Goal: Task Accomplishment & Management: Manage account settings

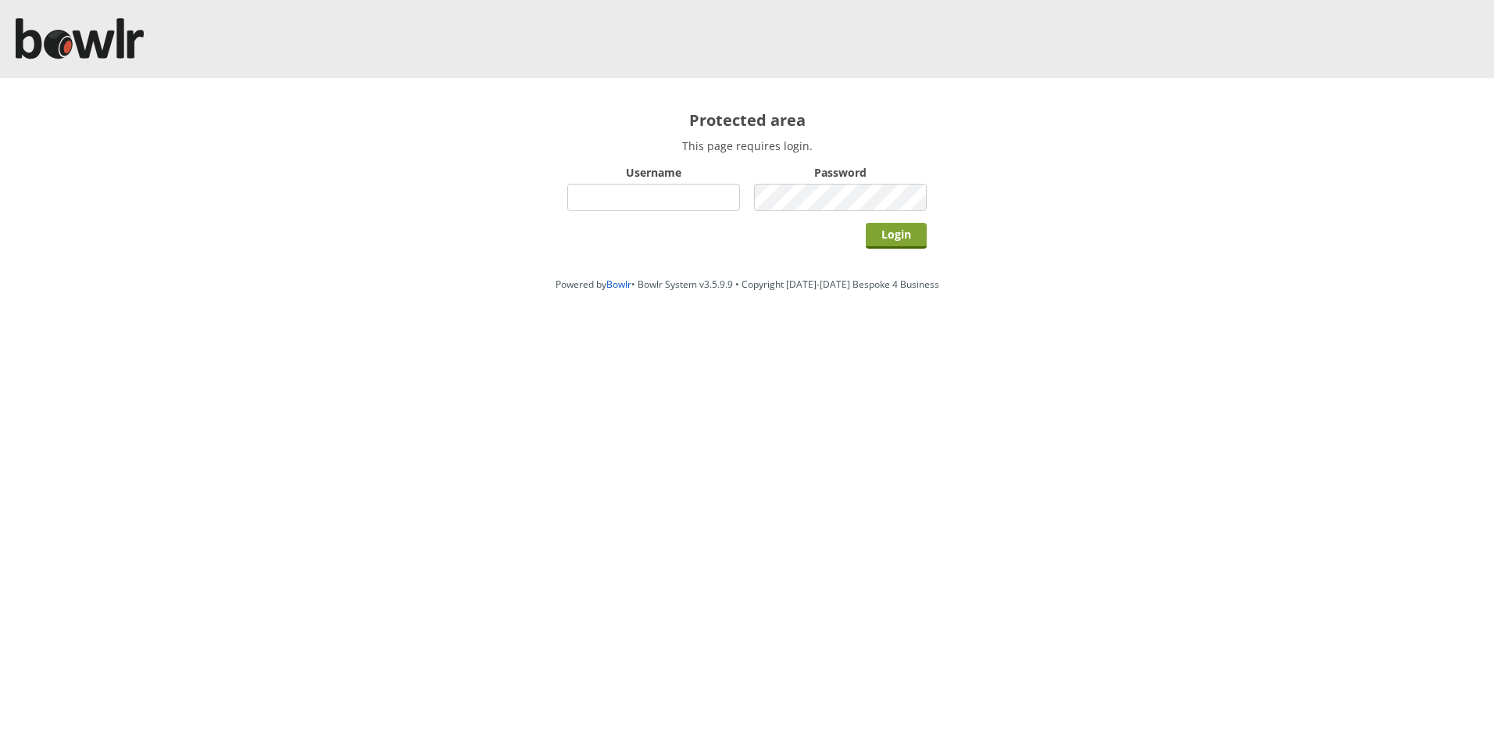
type input "hornseaindoorbowlsclub"
click at [889, 238] on input "Login" at bounding box center [896, 236] width 61 height 26
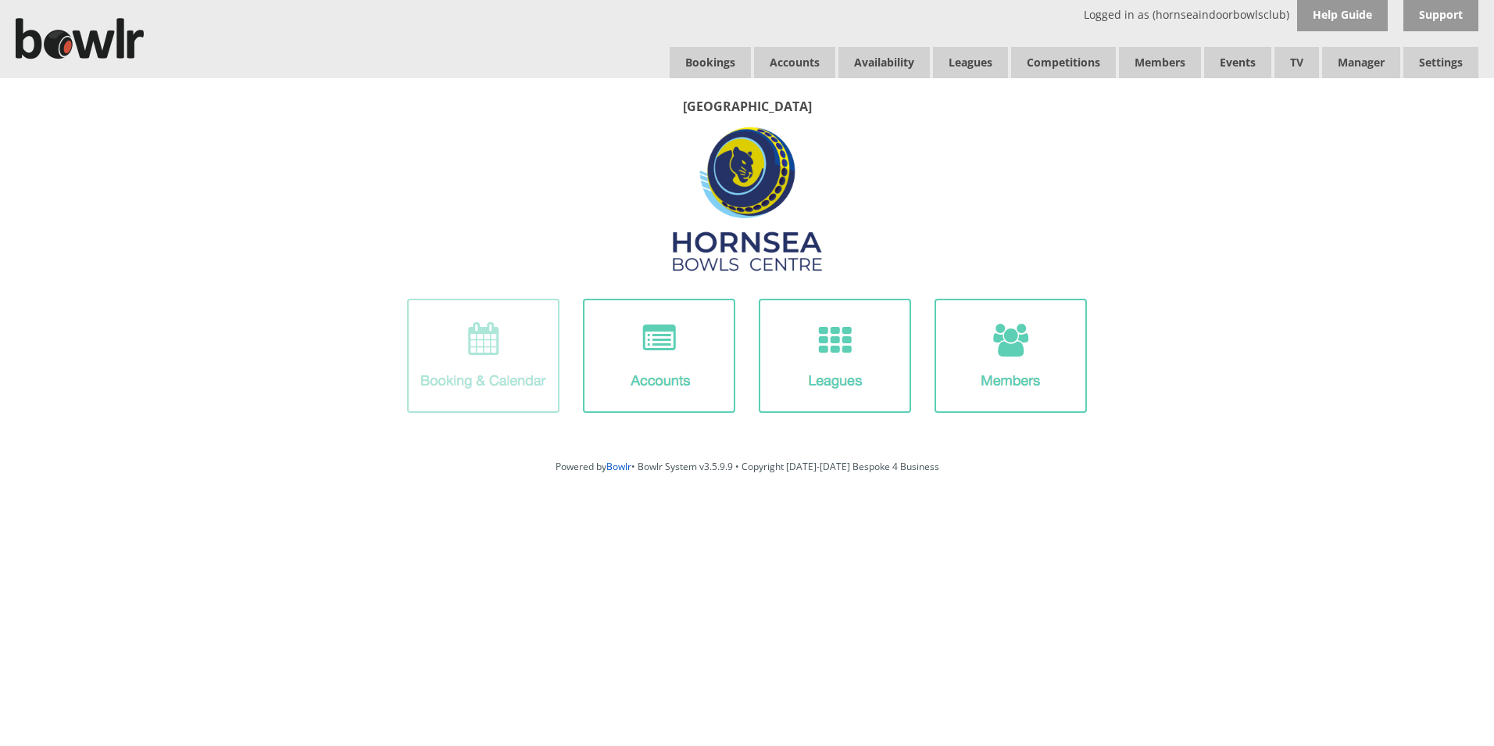
click at [539, 372] on img at bounding box center [483, 356] width 152 height 114
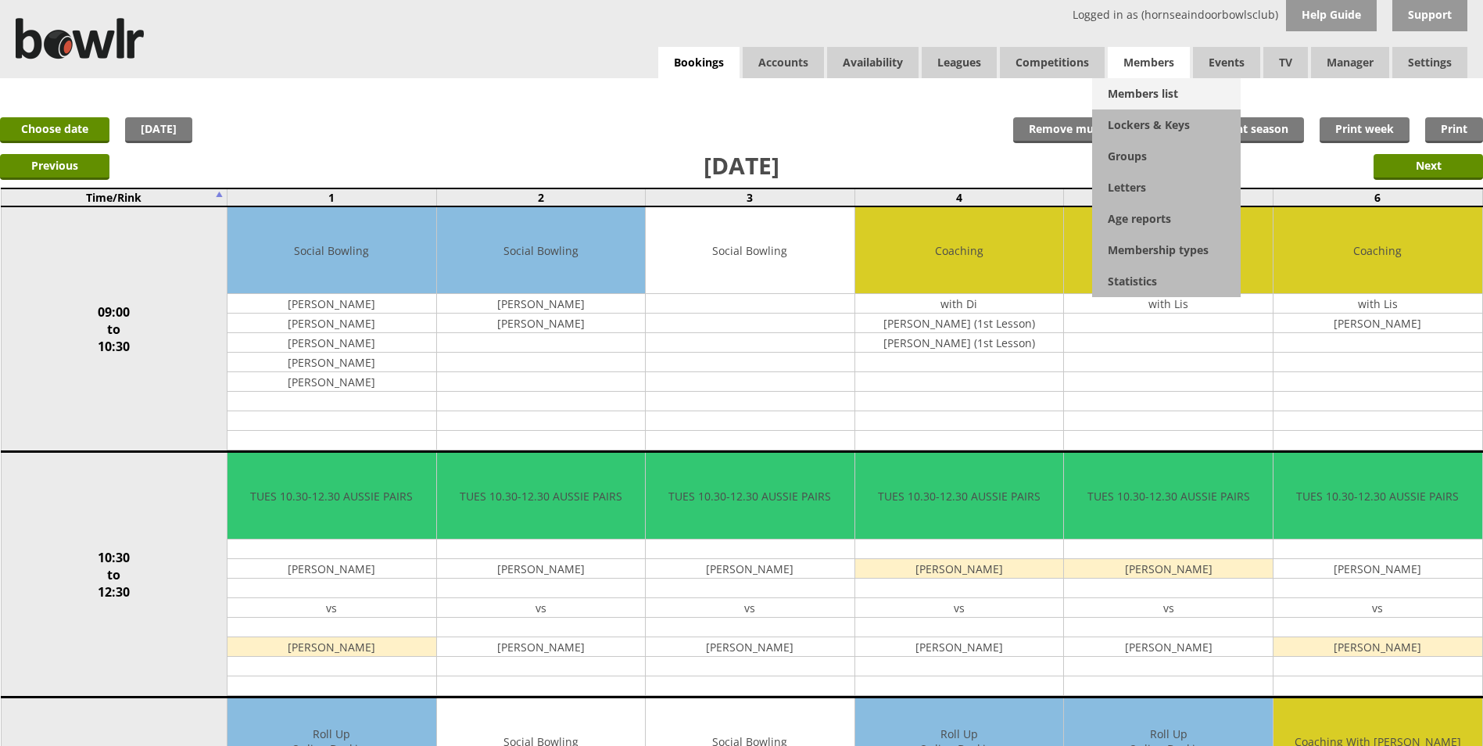
click at [1136, 99] on link "Members list" at bounding box center [1166, 93] width 148 height 31
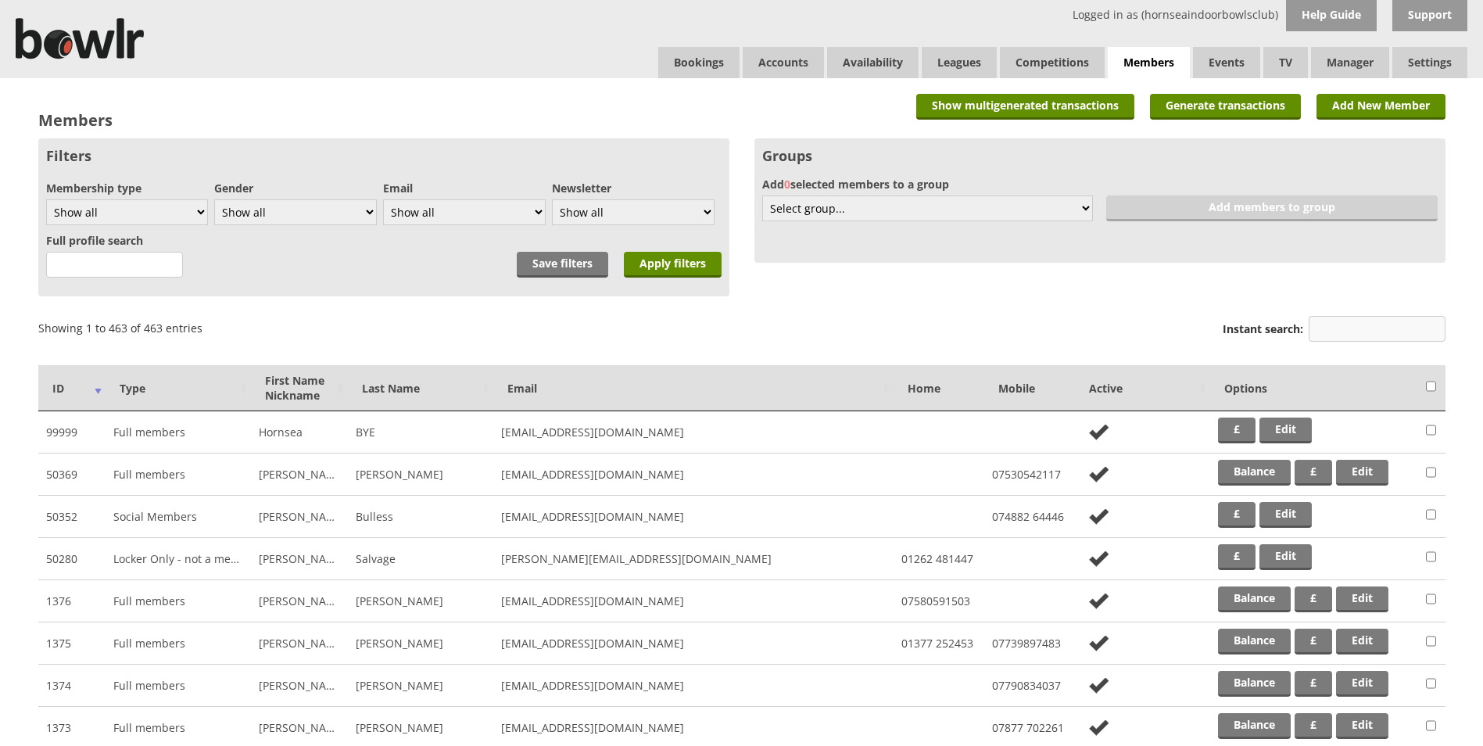
click at [1324, 318] on input "Instant search:" at bounding box center [1376, 329] width 137 height 26
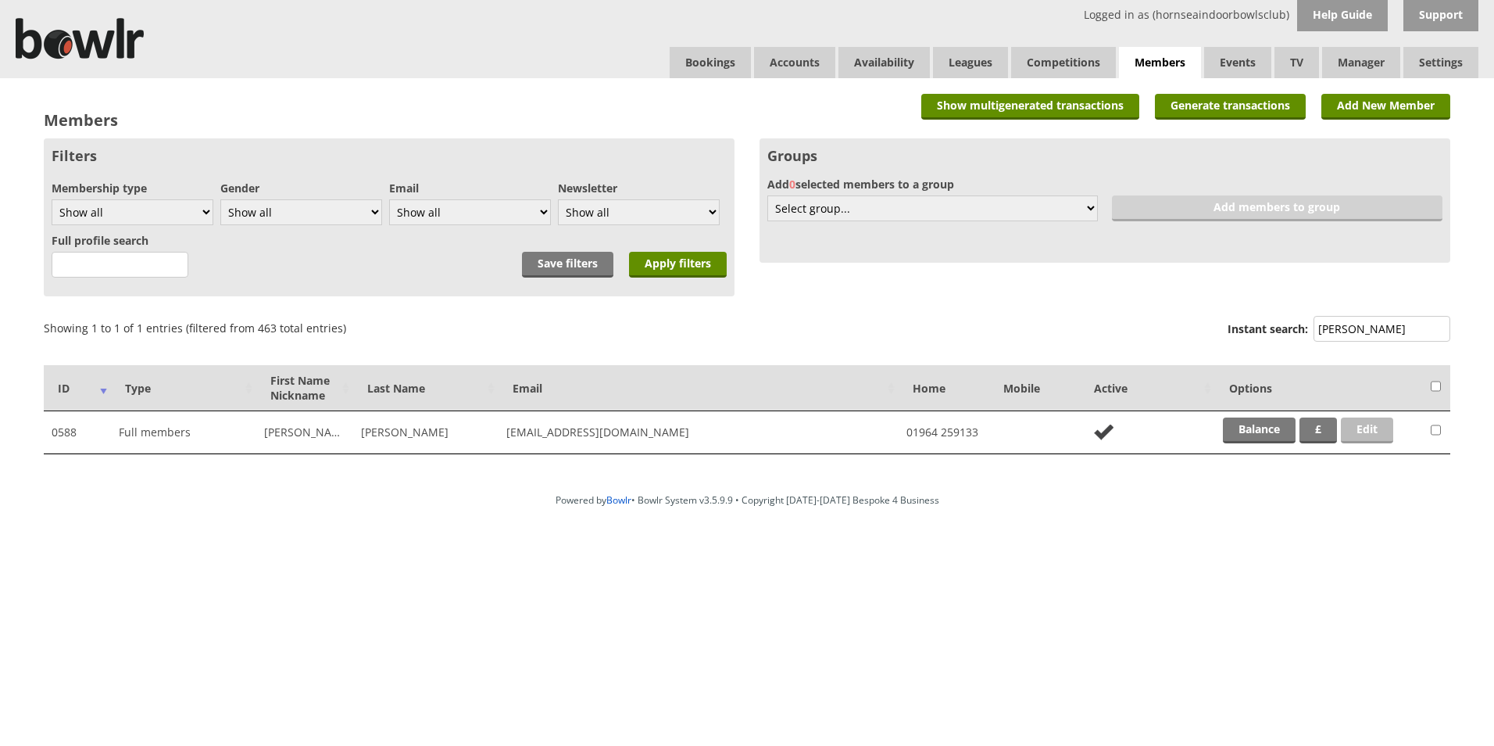
type input "[PERSON_NAME]"
click at [1366, 434] on link "Edit" at bounding box center [1367, 430] width 52 height 26
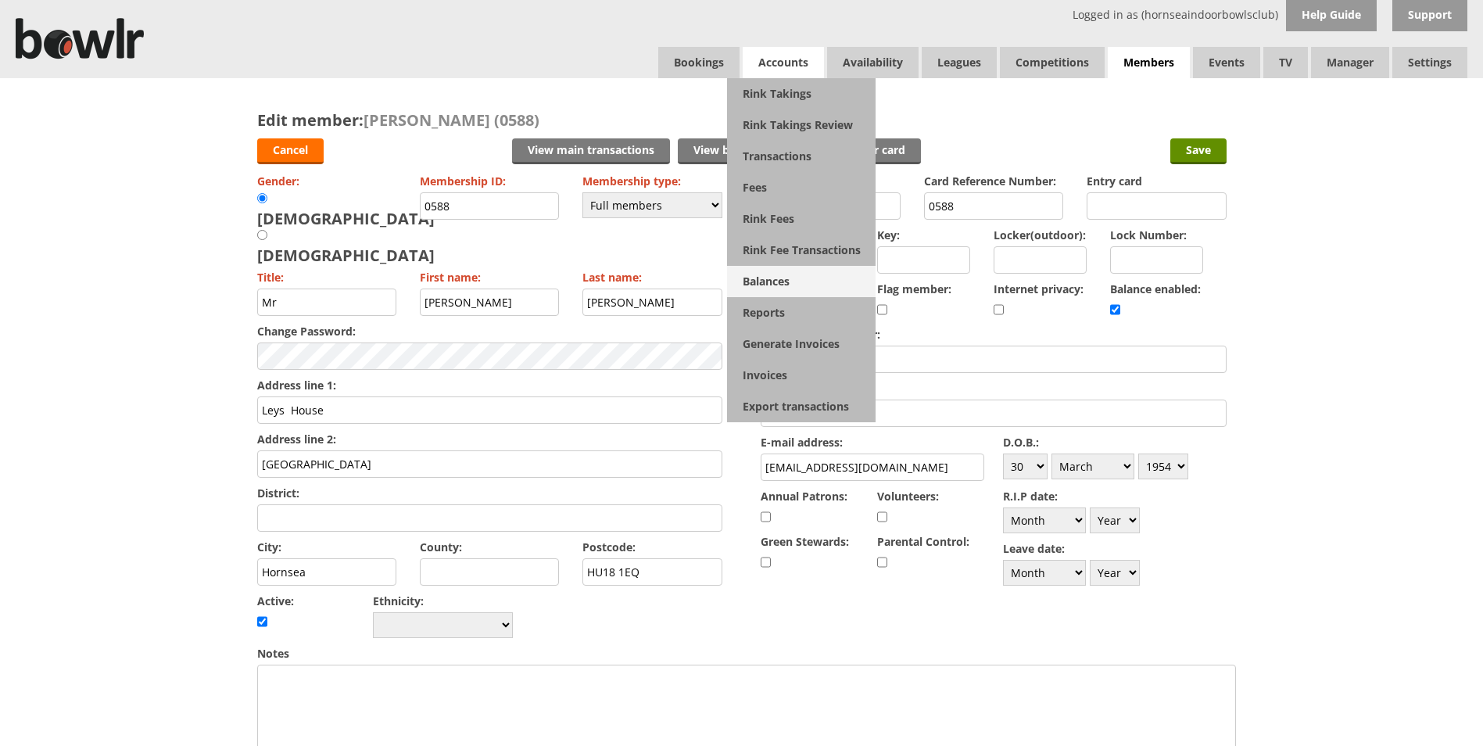
click at [763, 281] on link "Balances" at bounding box center [801, 281] width 148 height 31
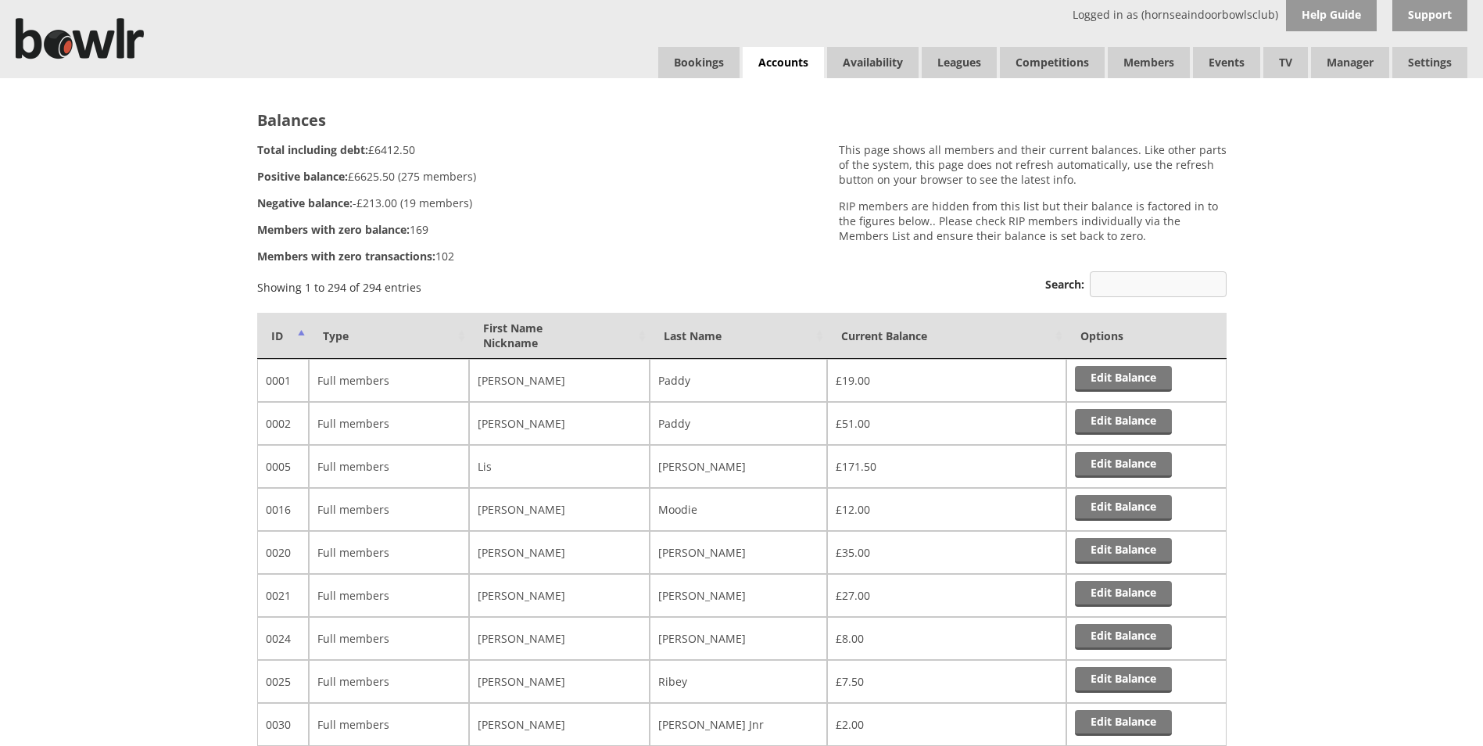
click at [1108, 274] on input "Search:" at bounding box center [1158, 284] width 137 height 26
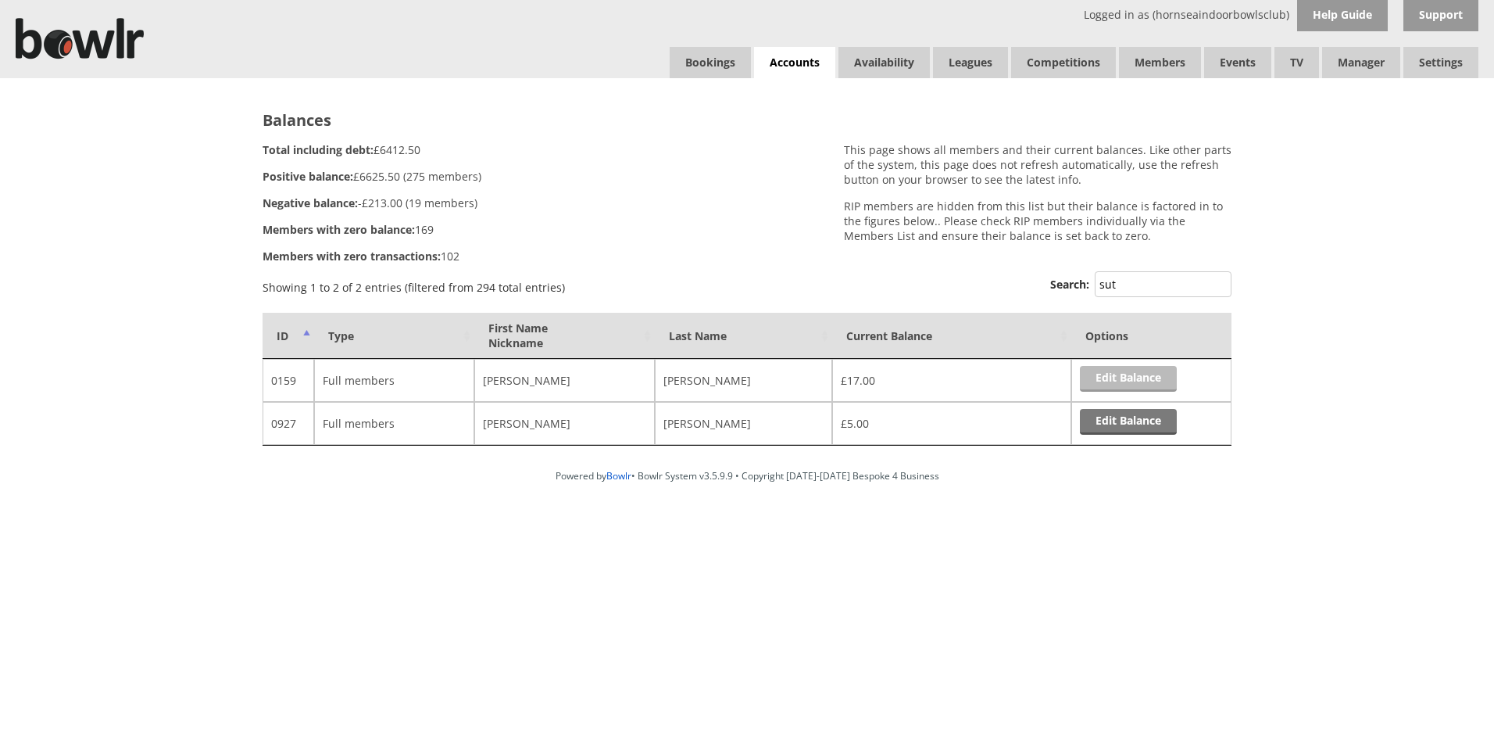
type input "sut"
click at [1116, 375] on link "Edit Balance" at bounding box center [1128, 379] width 97 height 26
